Goal: Transaction & Acquisition: Book appointment/travel/reservation

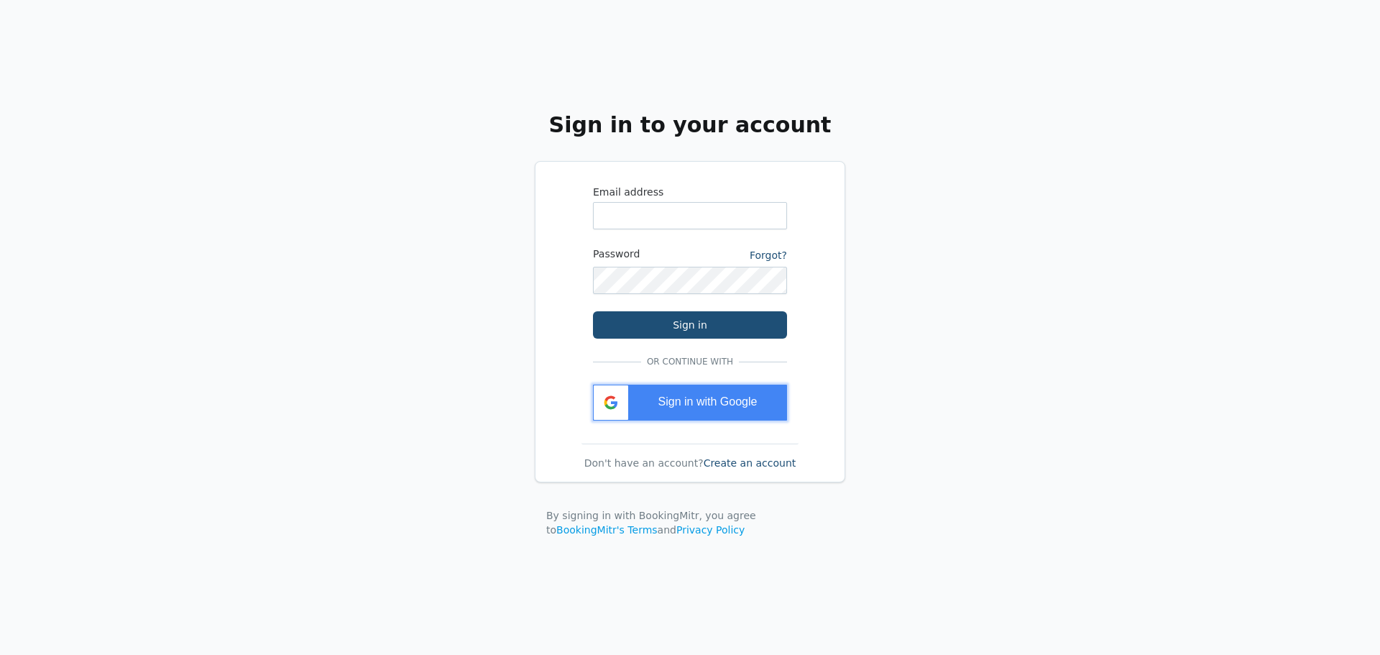
click at [674, 411] on div "Sign in with Google" at bounding box center [690, 403] width 194 height 36
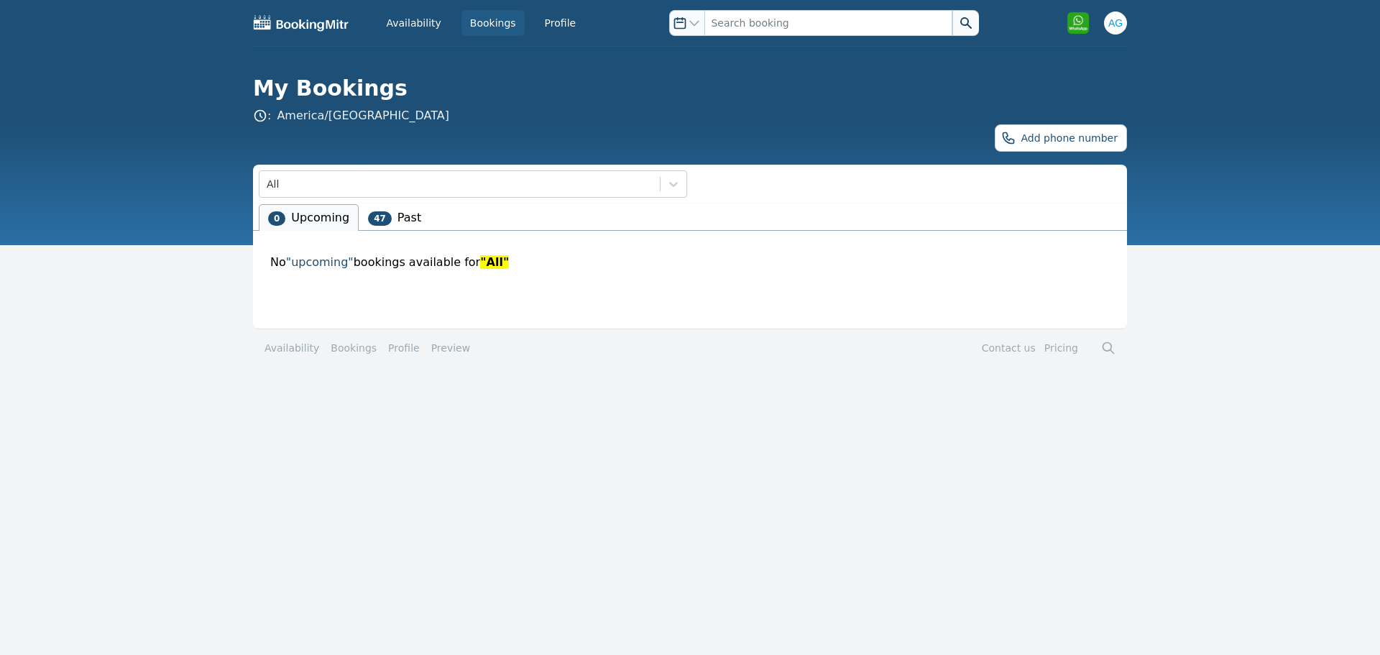
click at [410, 221] on li "47 Past" at bounding box center [395, 217] width 72 height 27
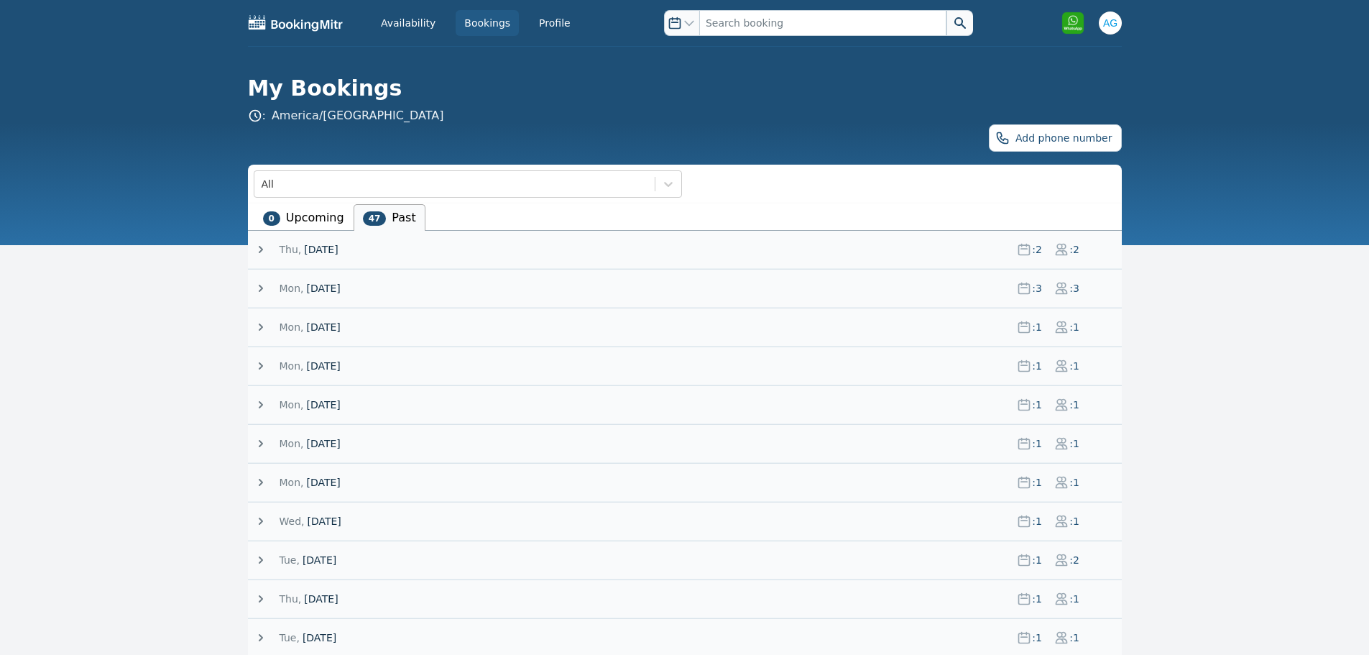
click at [333, 280] on div "[DATE] : 3 : 3" at bounding box center [688, 288] width 868 height 37
click at [333, 290] on span "[DATE]" at bounding box center [323, 288] width 34 height 14
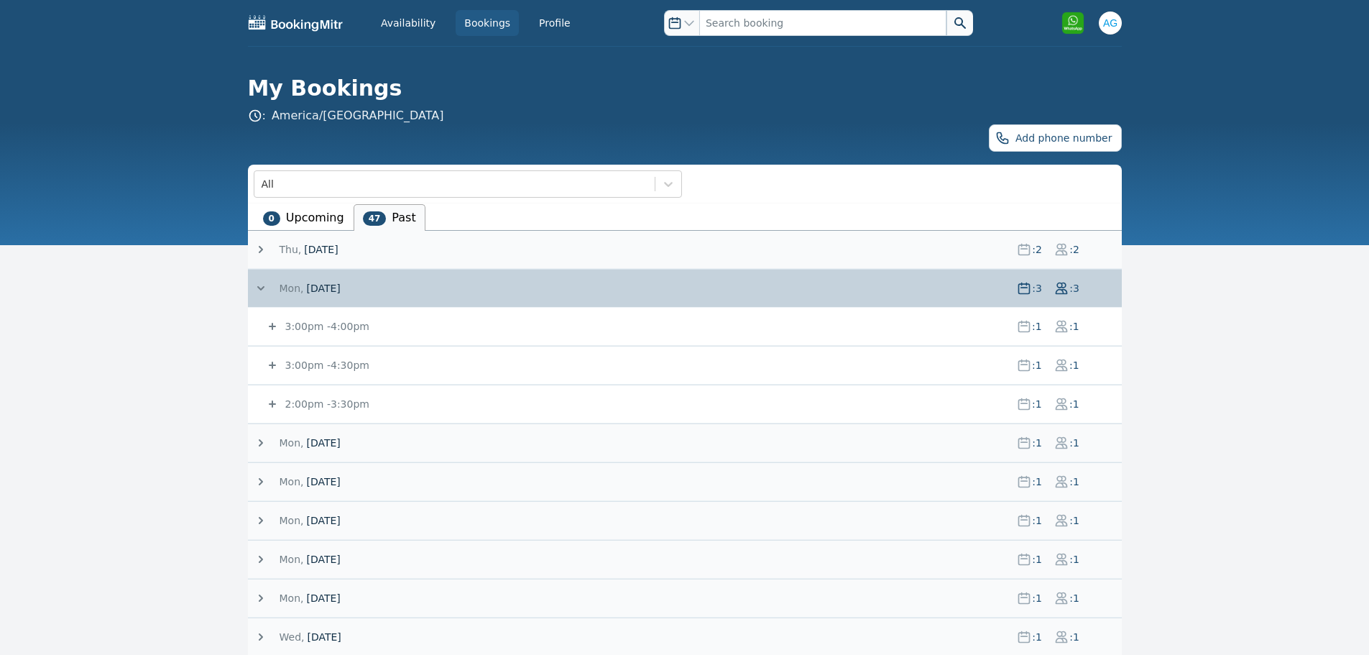
click at [342, 336] on div "3:00pm - 4:00pm : 1 : 1" at bounding box center [693, 326] width 857 height 37
click at [328, 326] on small "3:00pm - 4:00pm" at bounding box center [325, 326] width 87 height 11
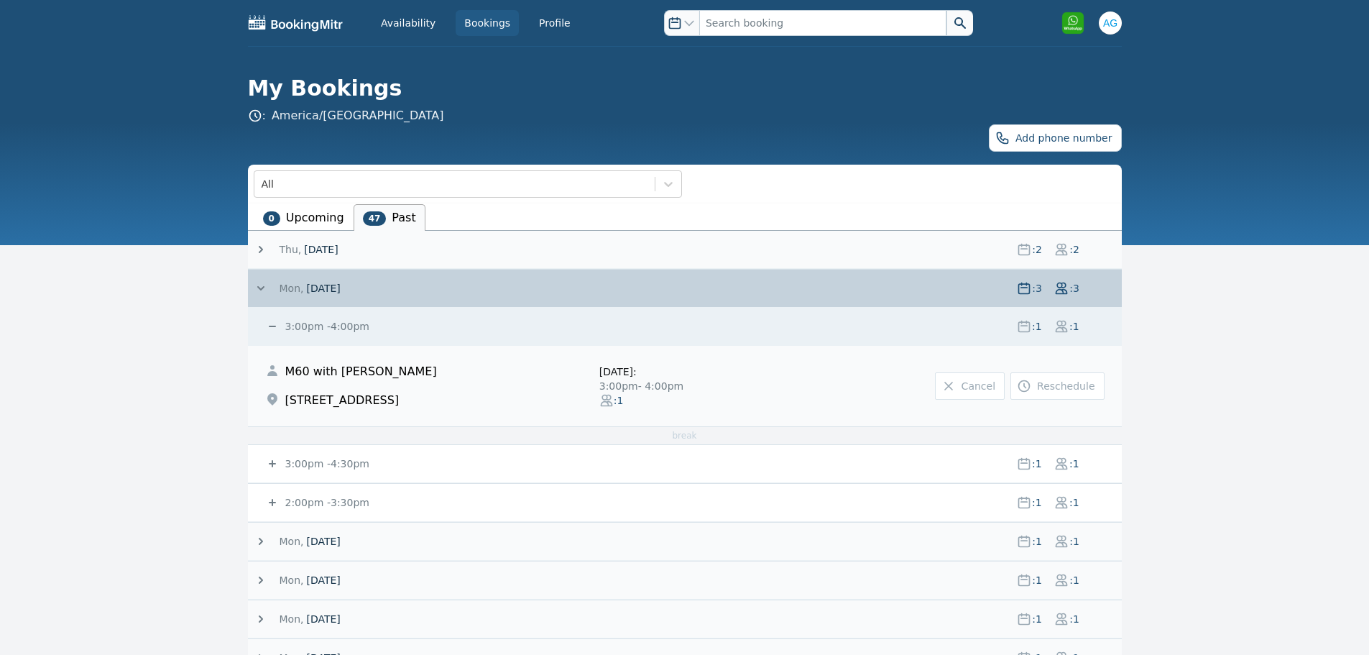
click at [1067, 395] on link "Reschedule" at bounding box center [1057, 385] width 93 height 27
click at [1052, 146] on button "Add phone number" at bounding box center [1055, 137] width 132 height 27
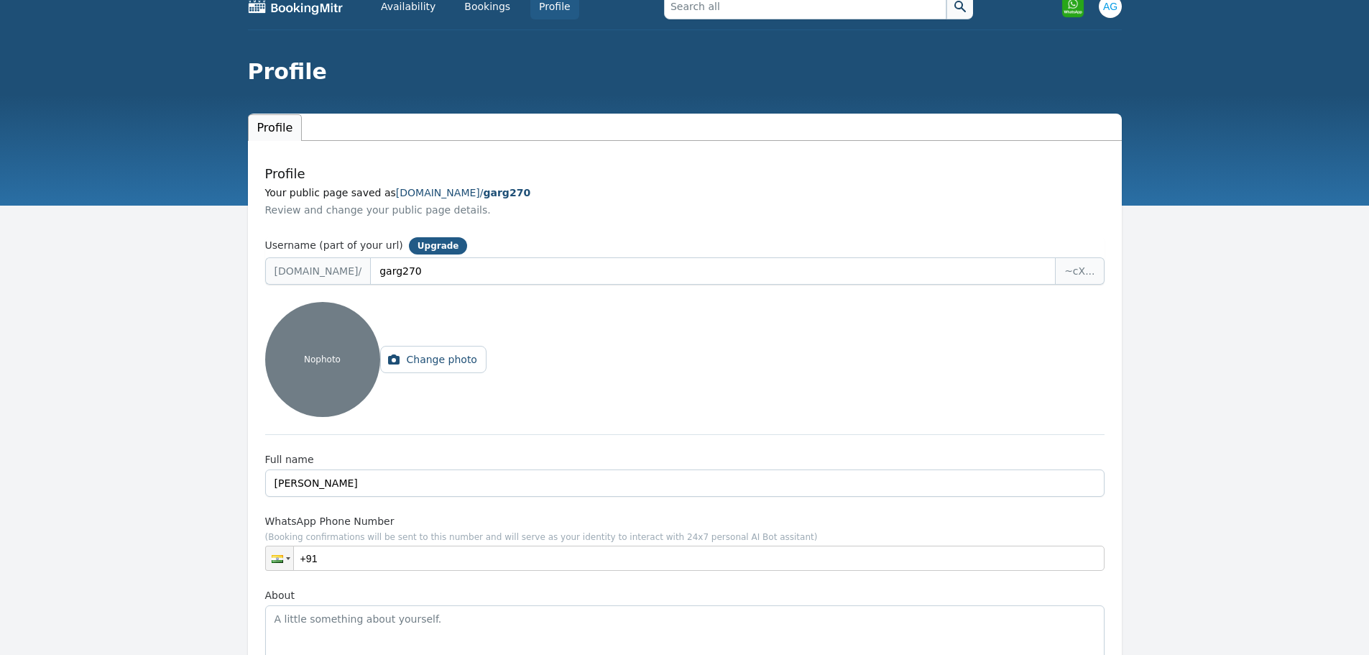
scroll to position [72, 0]
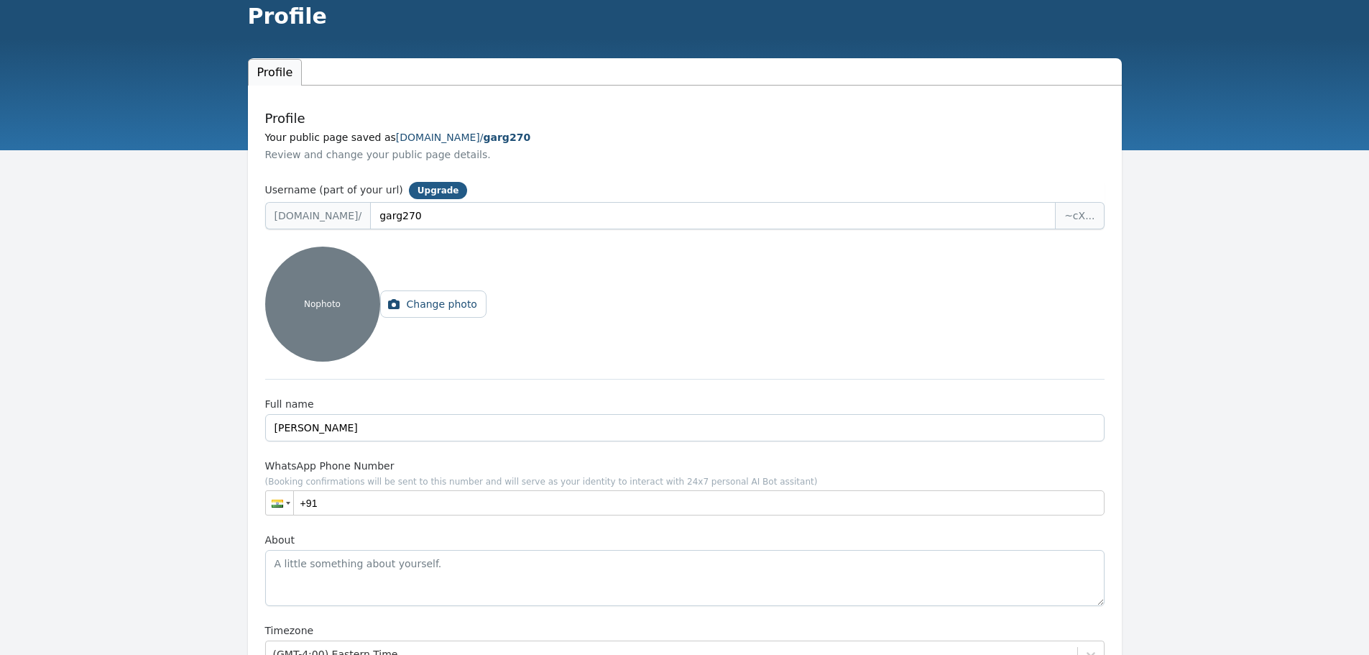
click at [270, 504] on div at bounding box center [279, 503] width 27 height 24
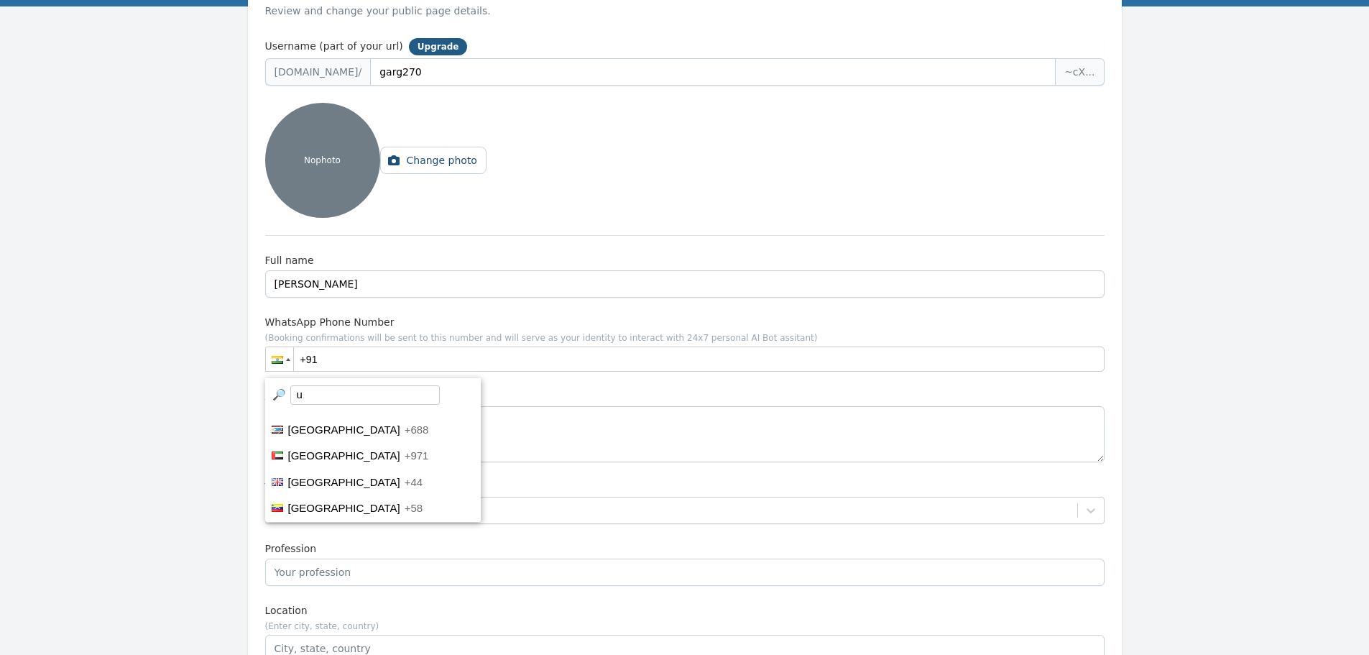
scroll to position [0, 0]
type input "u"
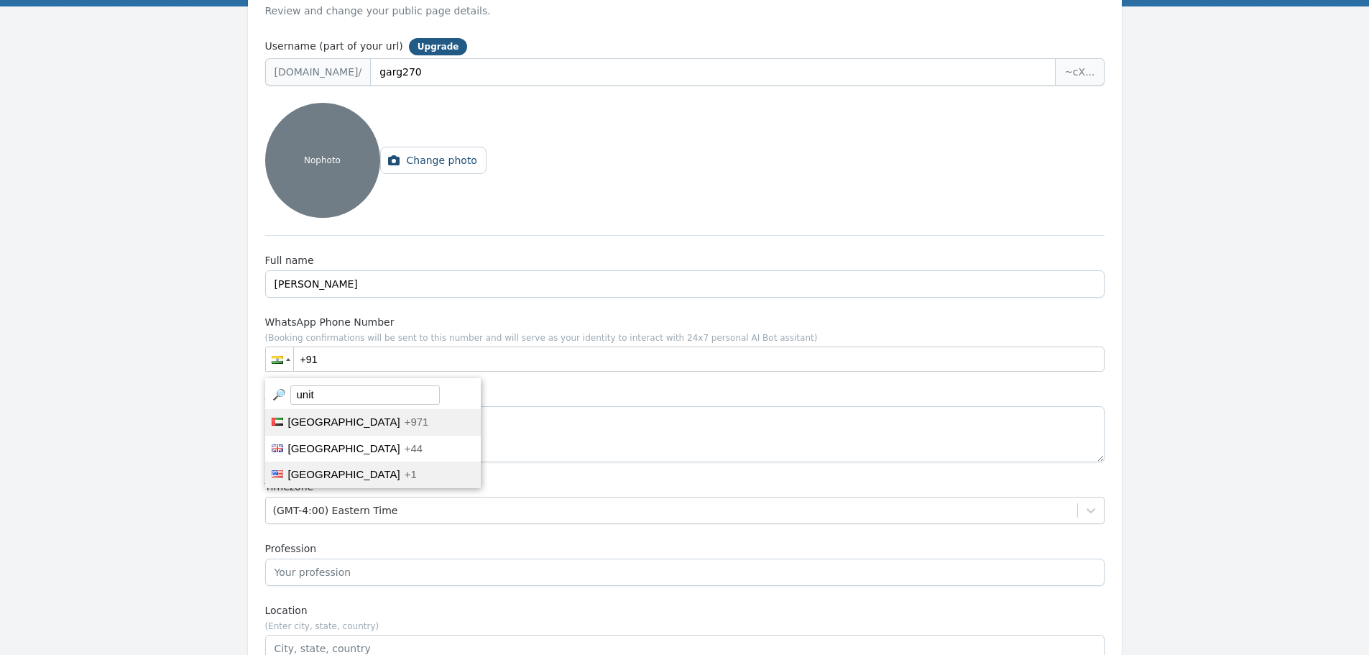
type input "unit"
click at [367, 480] on li "[GEOGRAPHIC_DATA] +1" at bounding box center [373, 474] width 216 height 27
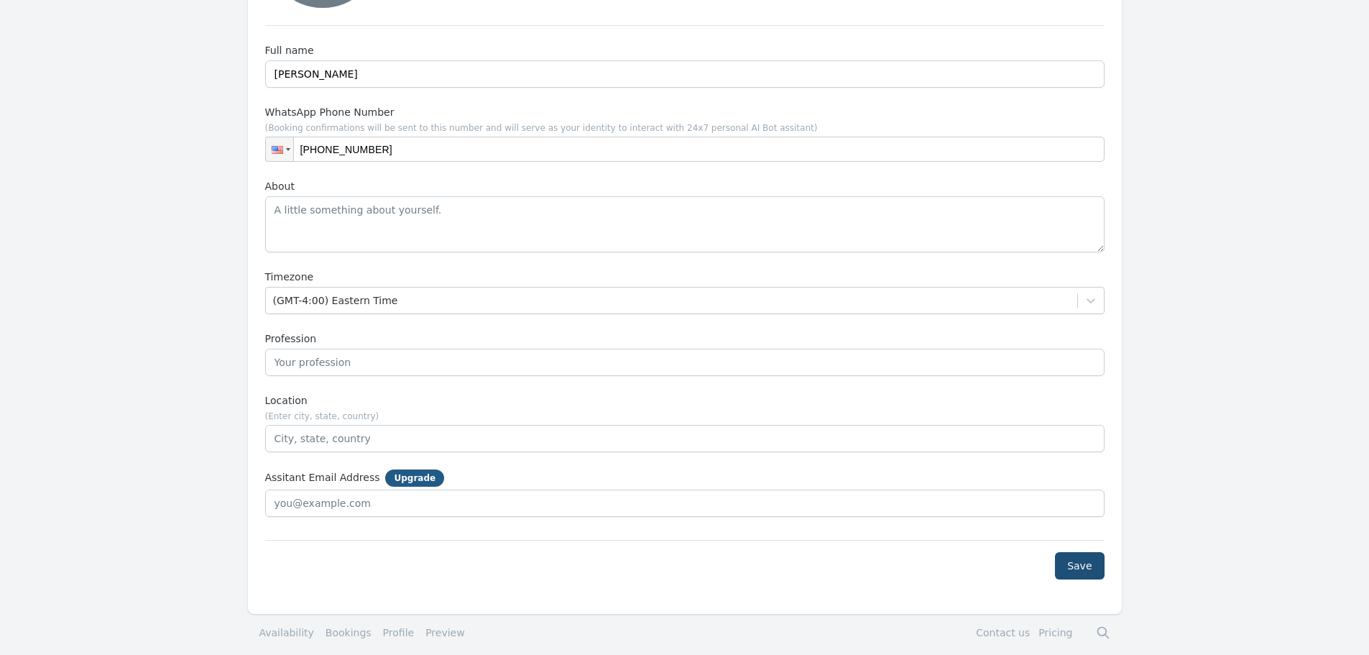
scroll to position [431, 0]
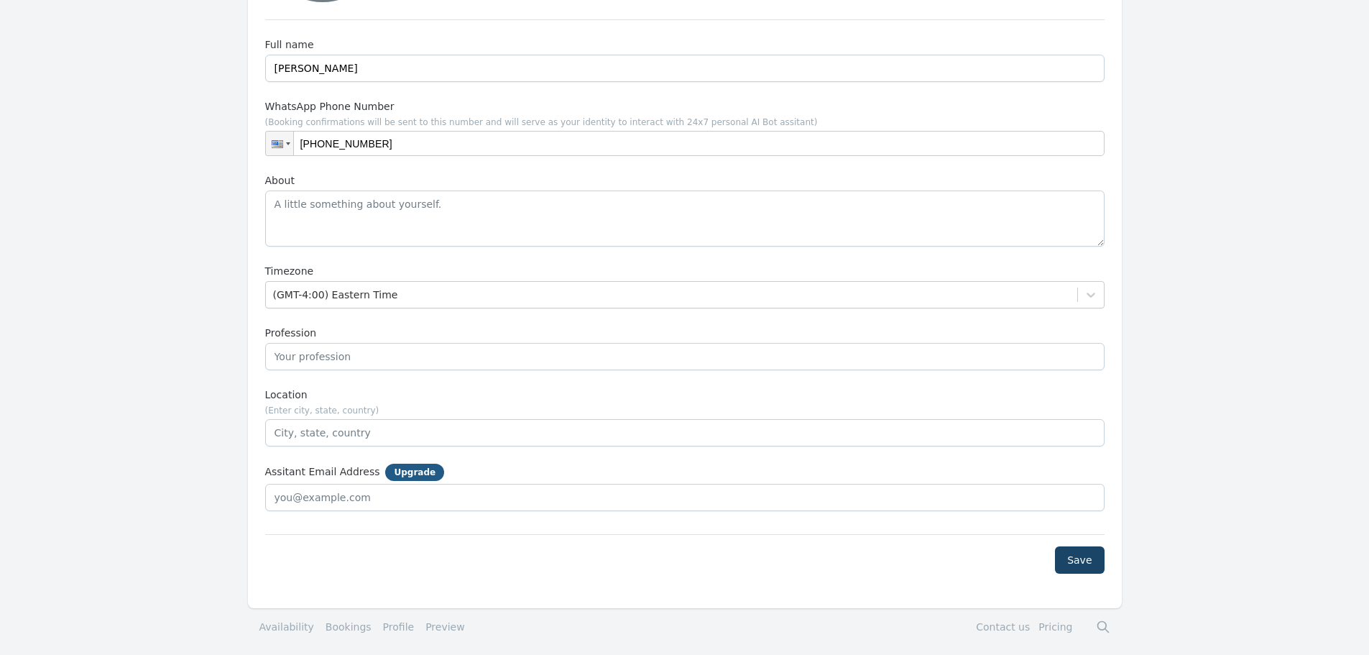
type input "[PHONE_NUMBER]"
drag, startPoint x: 1092, startPoint y: 558, endPoint x: 930, endPoint y: 492, distance: 174.7
click at [1091, 557] on button "Save" at bounding box center [1079, 559] width 49 height 27
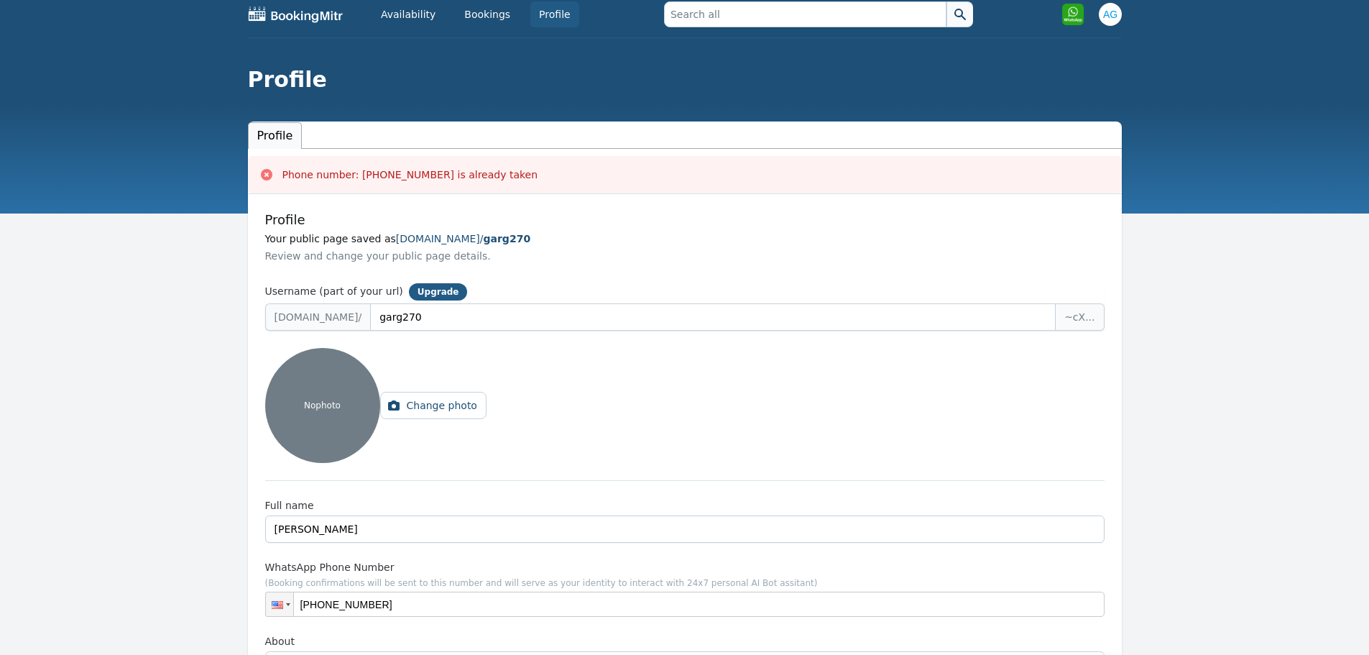
scroll to position [0, 0]
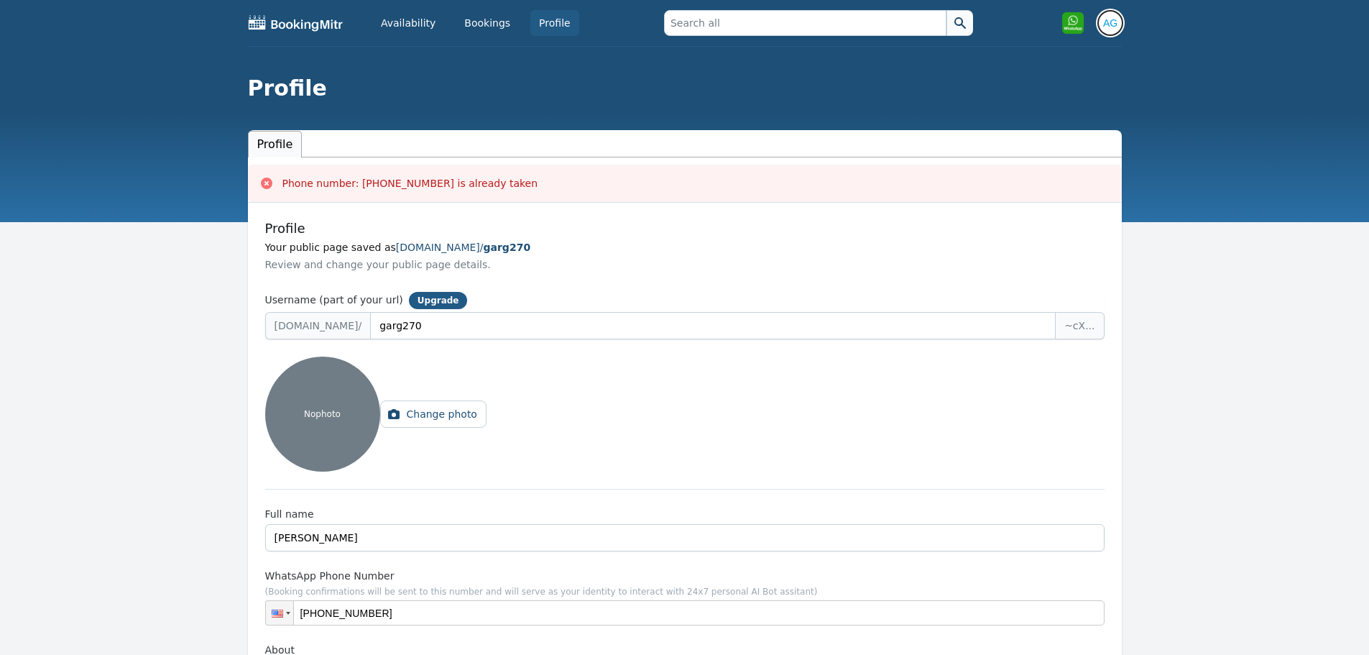
click at [1105, 18] on img "button" at bounding box center [1110, 22] width 23 height 23
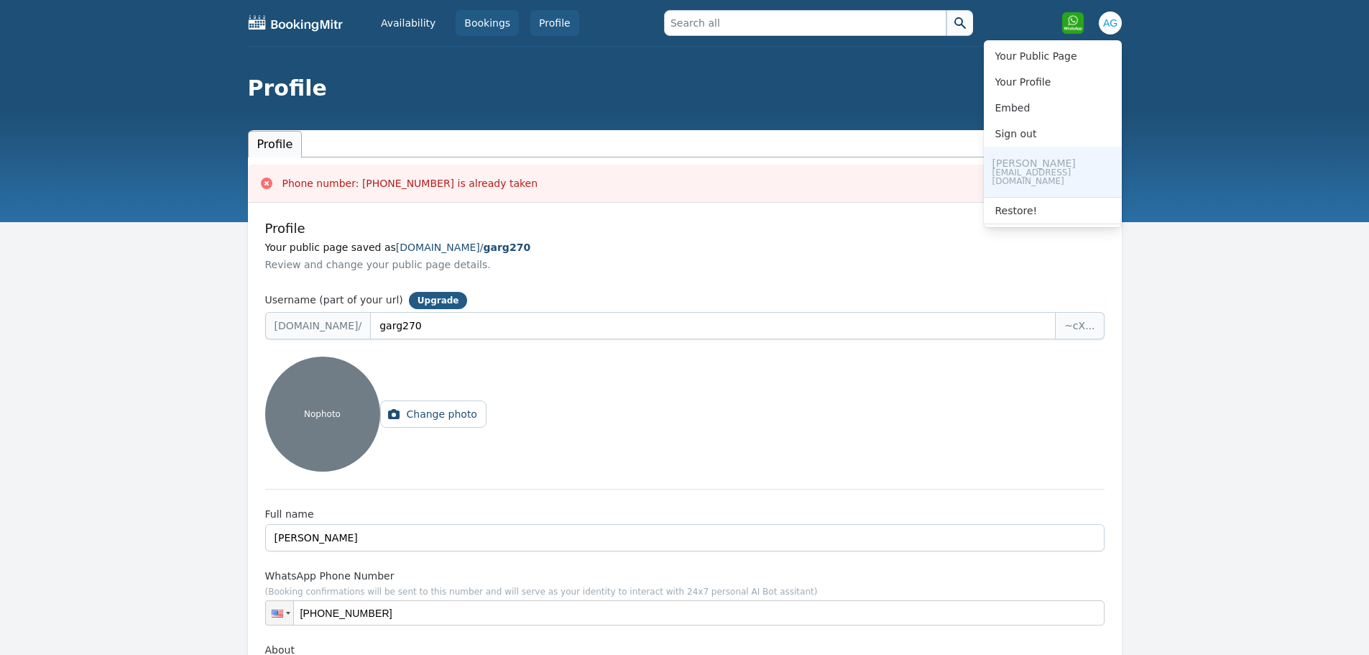
click at [491, 22] on link "Bookings" at bounding box center [487, 23] width 63 height 26
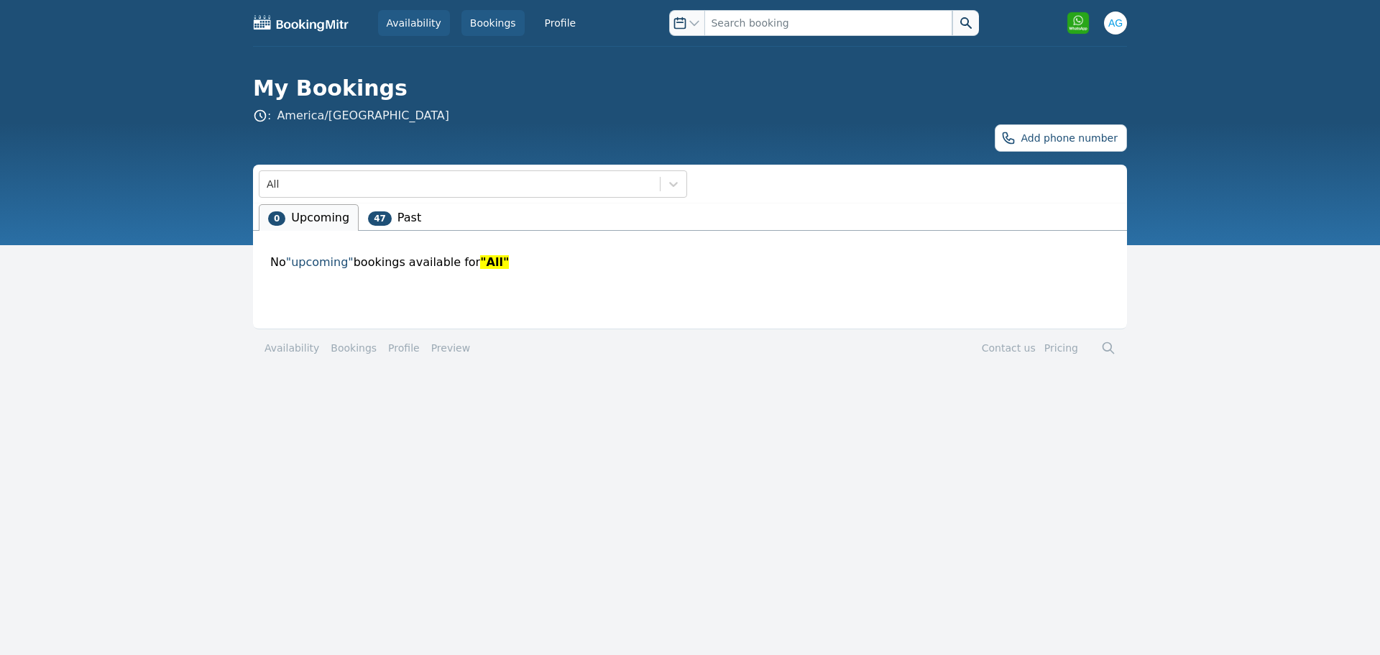
click at [430, 20] on link "Availability" at bounding box center [414, 23] width 72 height 26
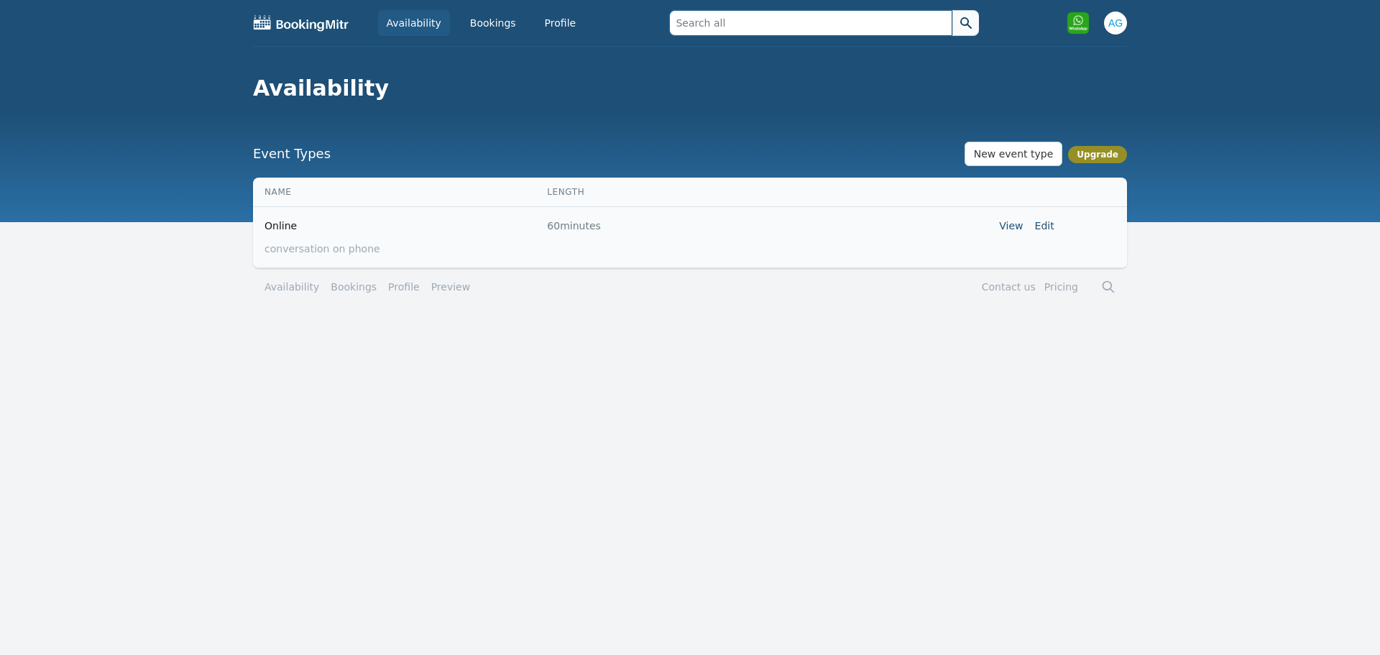
click at [707, 20] on input "text" at bounding box center [810, 23] width 282 height 26
type input "a"
type input "o"
type input "m"
type input "hershey"
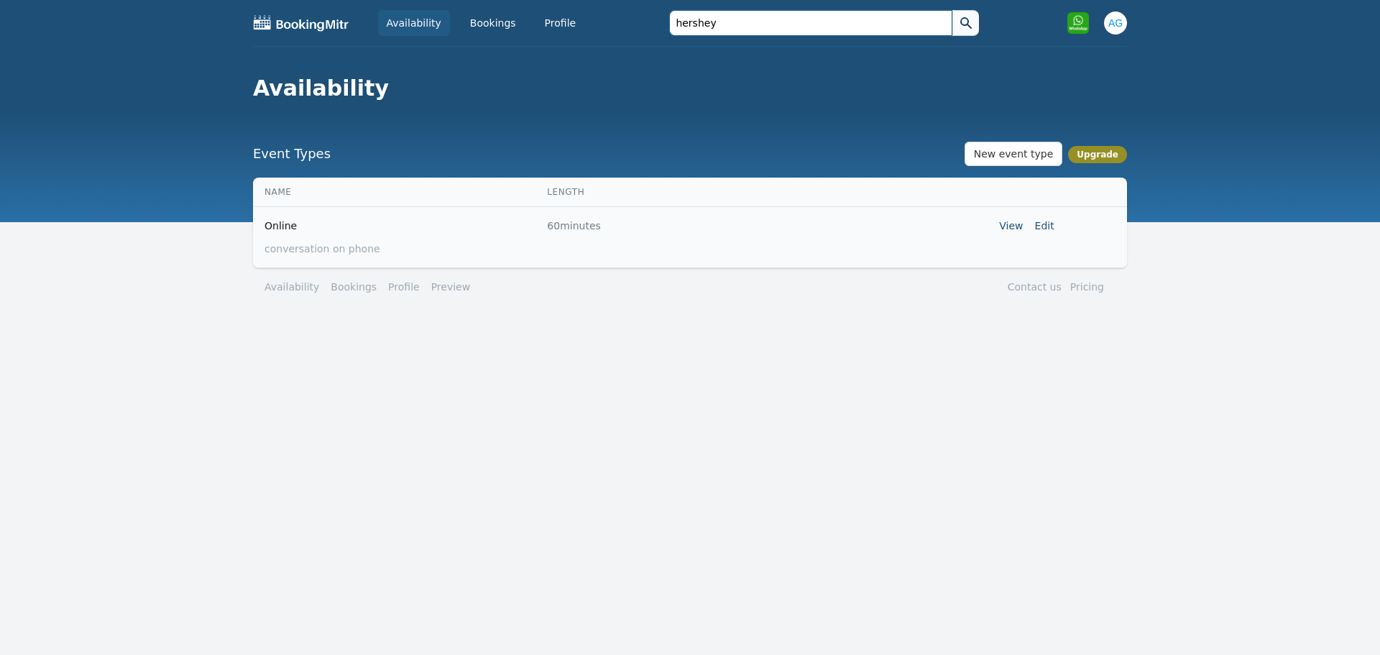
click at [952, 10] on button at bounding box center [965, 23] width 27 height 26
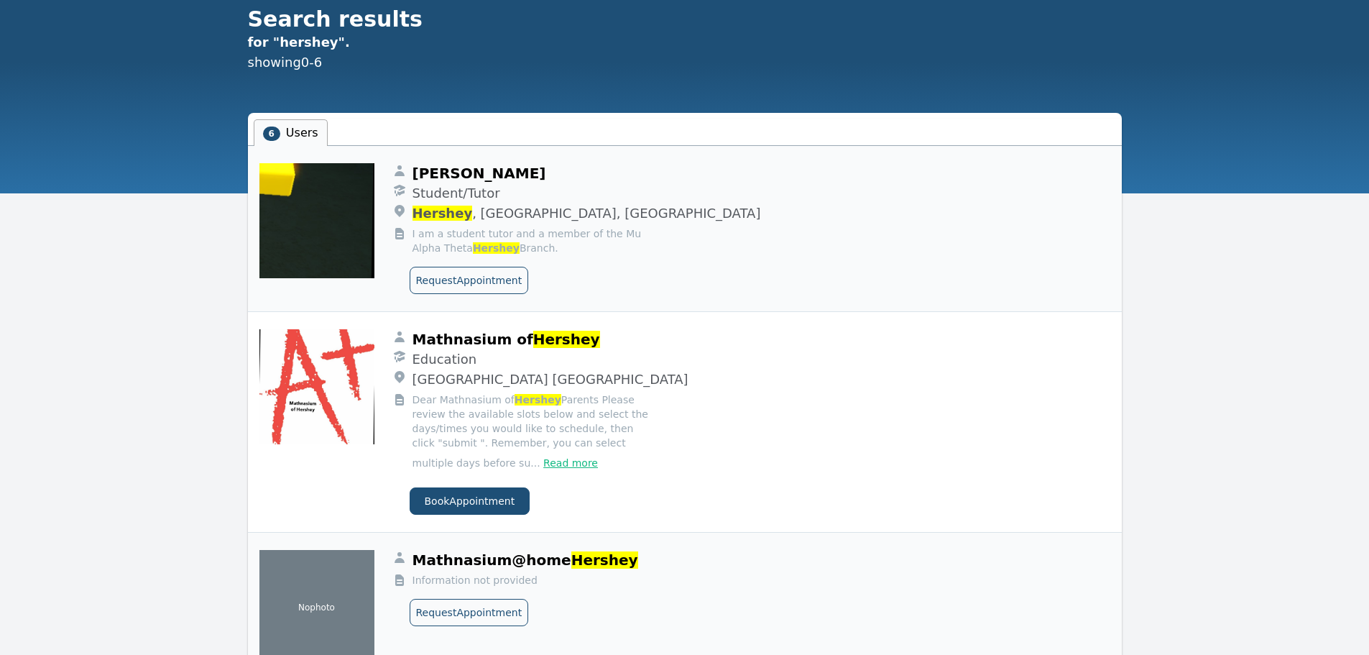
scroll to position [72, 0]
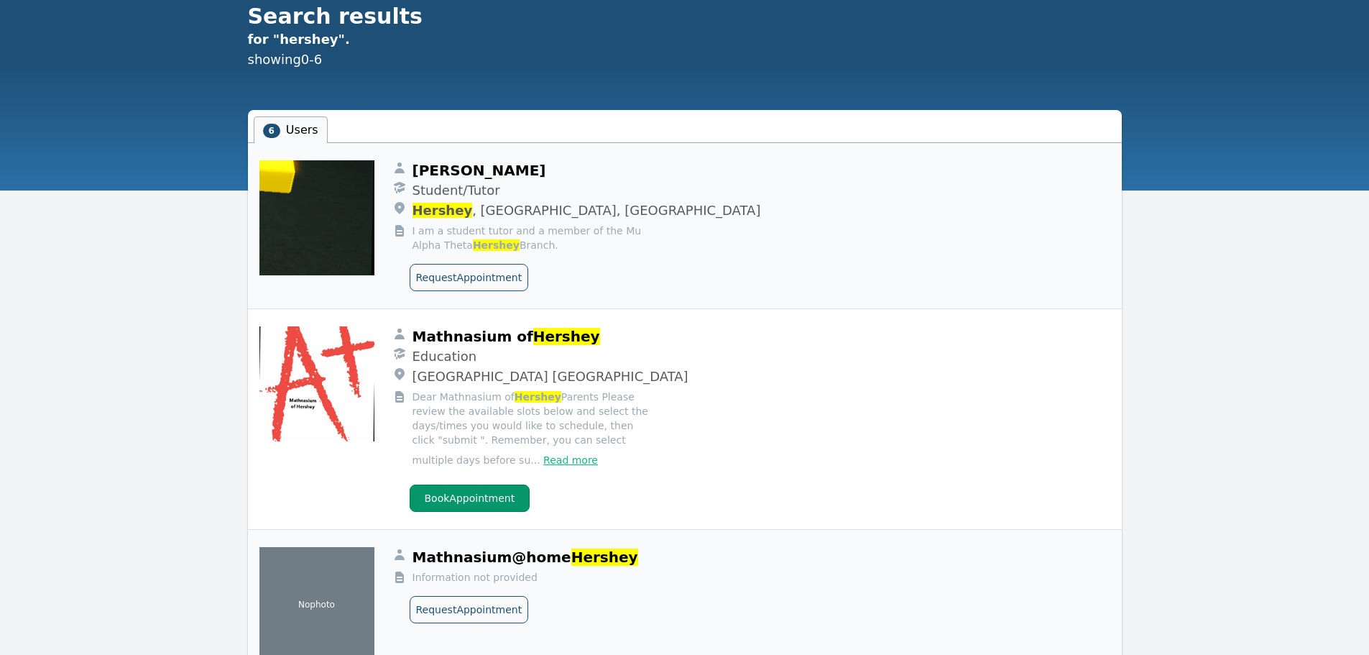
click at [456, 507] on button "Book Appointment" at bounding box center [470, 497] width 121 height 27
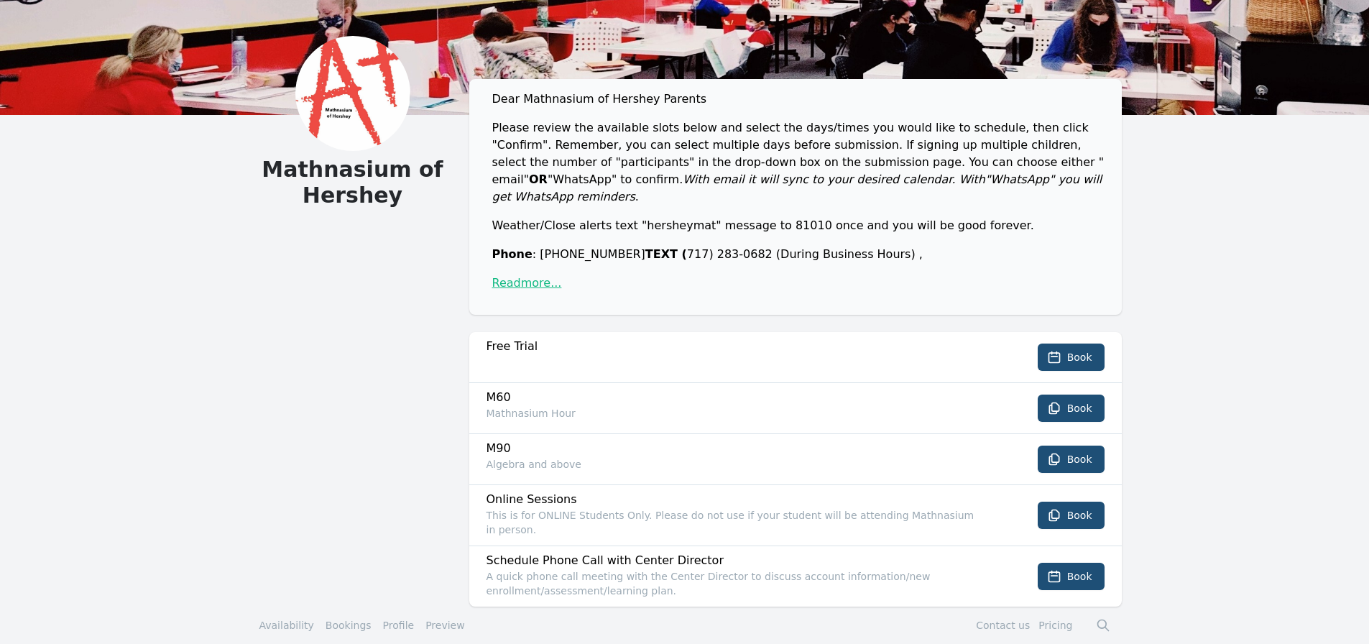
scroll to position [83, 0]
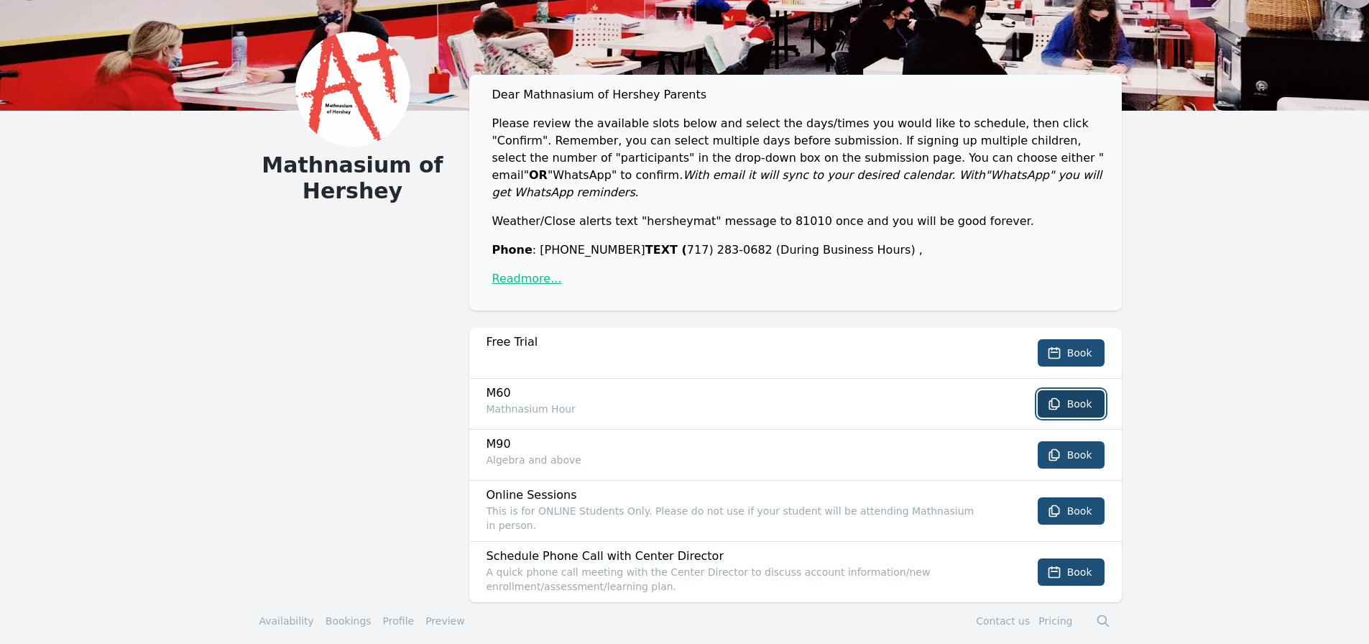
click at [1075, 399] on span "Book" at bounding box center [1079, 404] width 25 height 14
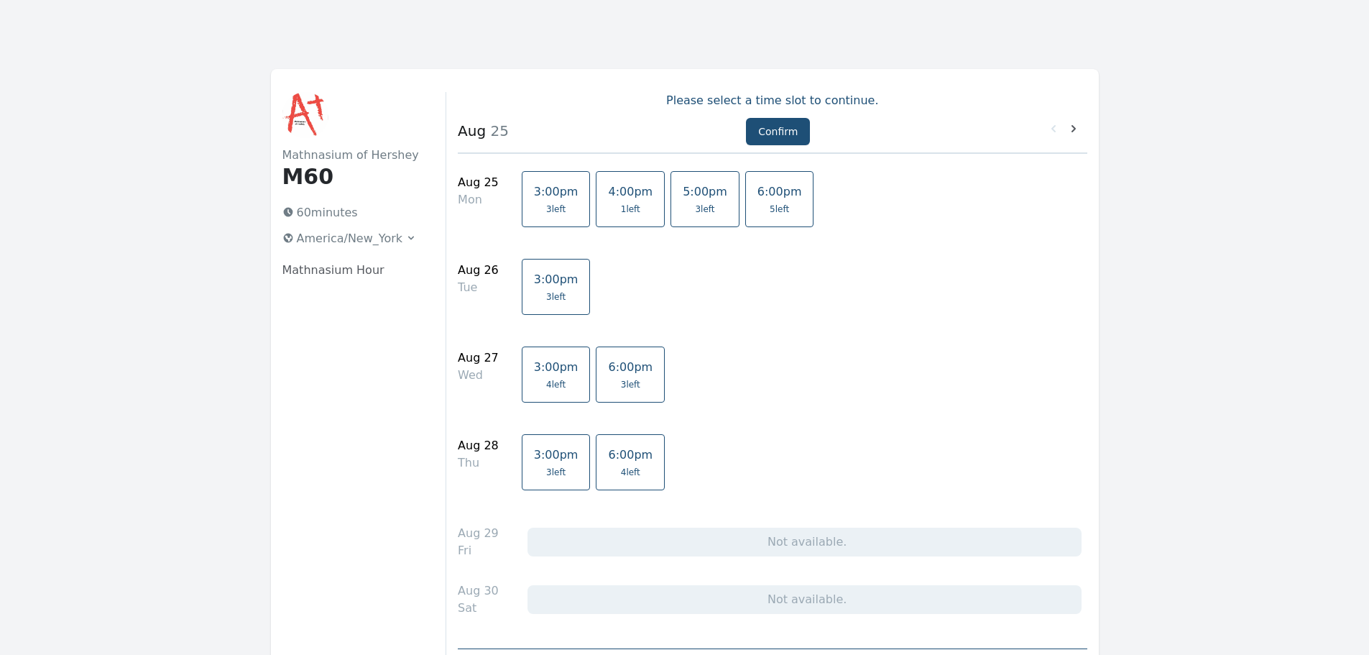
click at [745, 200] on link "6:00pm 5 left" at bounding box center [779, 199] width 69 height 56
click at [772, 129] on button "Confirm" at bounding box center [778, 131] width 64 height 27
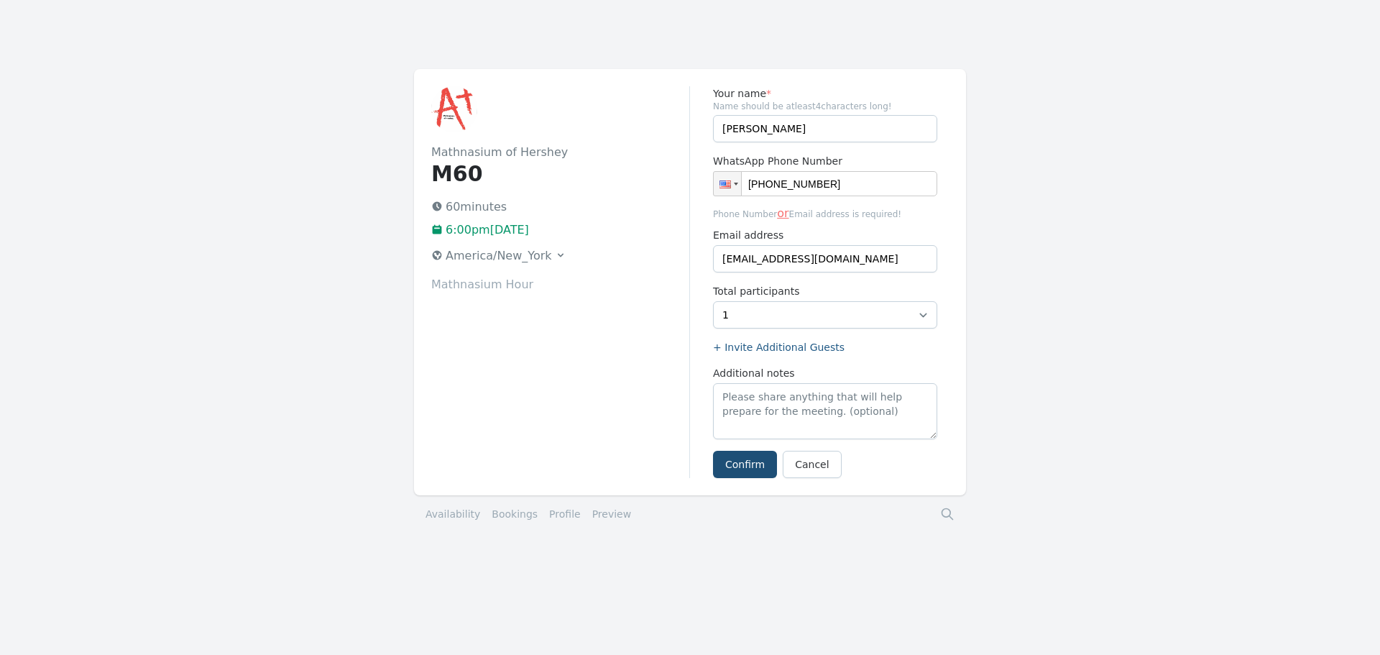
type input "[PHONE_NUMBER]"
click at [727, 454] on button "Confirm" at bounding box center [745, 464] width 64 height 27
